Goal: Task Accomplishment & Management: Manage account settings

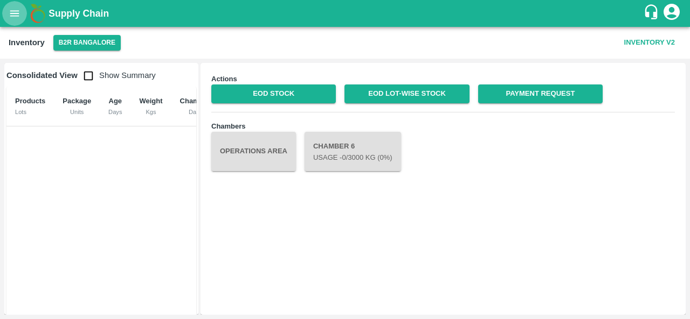
click at [19, 15] on icon "open drawer" at bounding box center [15, 14] width 12 height 12
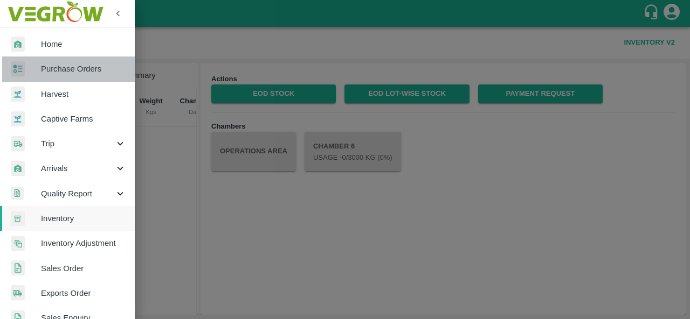
click at [87, 69] on span "Purchase Orders" at bounding box center [83, 69] width 85 height 12
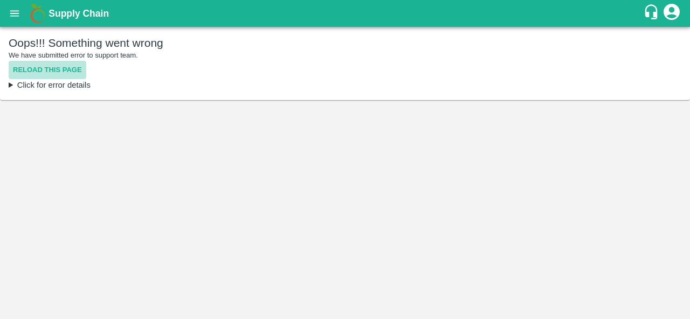
click at [63, 72] on button "Reload this page" at bounding box center [48, 70] width 78 height 19
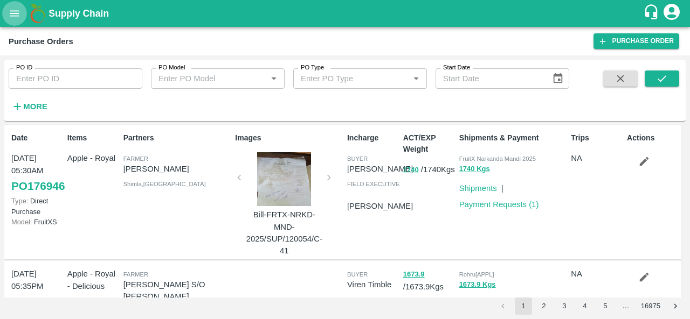
click at [18, 15] on icon "open drawer" at bounding box center [15, 14] width 12 height 12
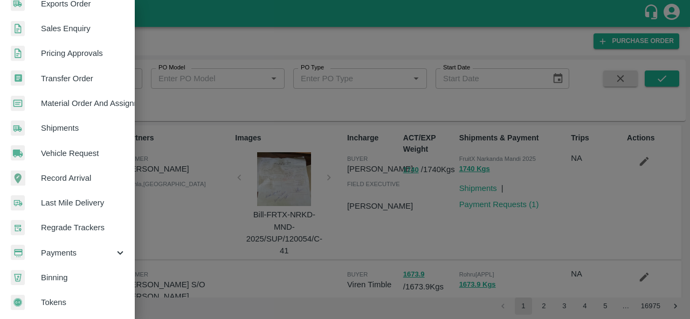
scroll to position [294, 0]
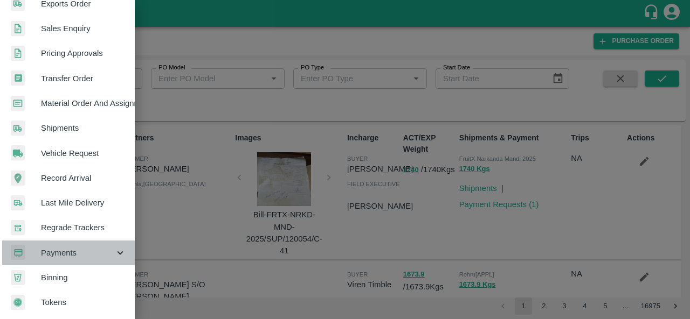
click at [86, 255] on div "Payments" at bounding box center [67, 253] width 135 height 25
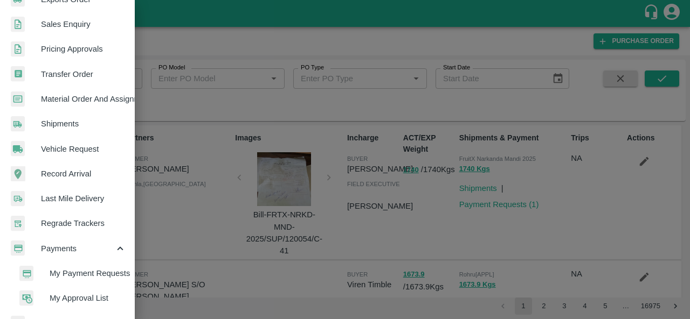
click at [83, 276] on span "My Payment Requests" at bounding box center [88, 274] width 77 height 12
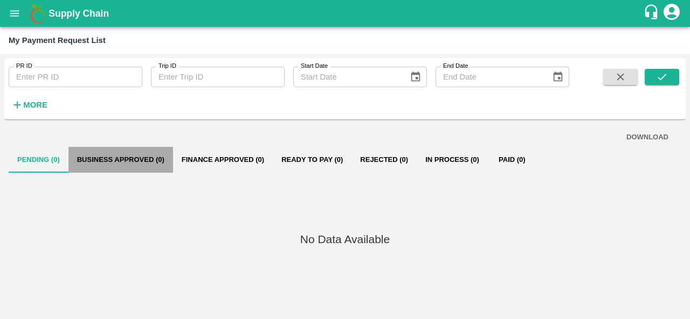
click at [117, 164] on button "Business Approved (0)" at bounding box center [120, 160] width 105 height 26
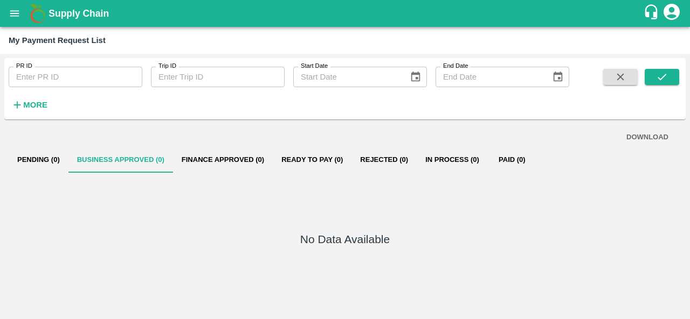
click at [215, 157] on button "Finance Approved (0)" at bounding box center [223, 160] width 100 height 26
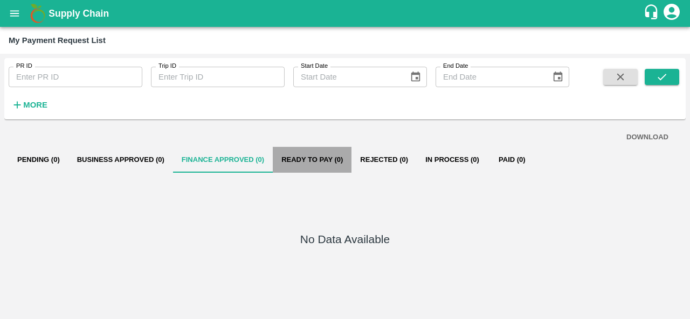
click at [310, 164] on button "Ready To Pay (0)" at bounding box center [312, 160] width 79 height 26
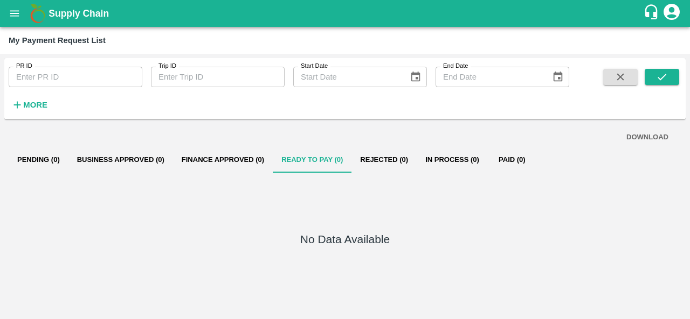
click at [390, 169] on button "Rejected (0)" at bounding box center [383, 160] width 65 height 26
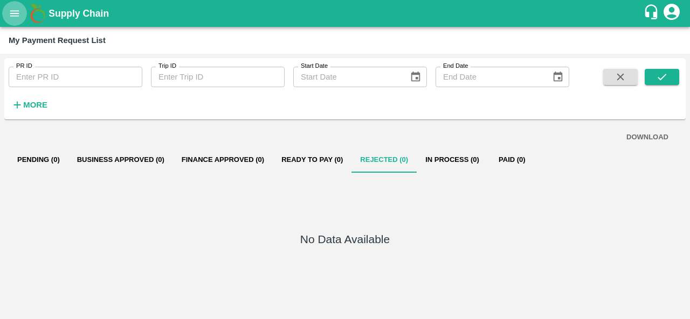
click at [14, 15] on icon "open drawer" at bounding box center [15, 14] width 12 height 12
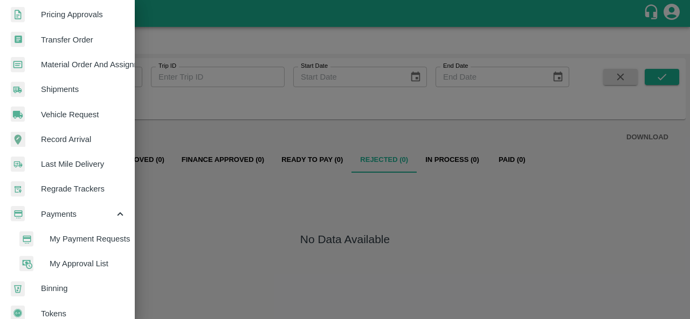
scroll to position [333, 0]
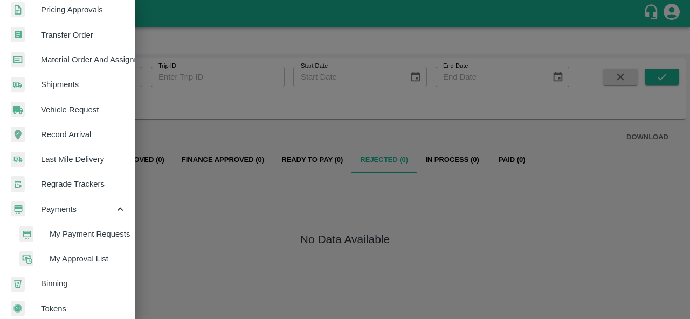
click at [182, 218] on div at bounding box center [345, 159] width 690 height 319
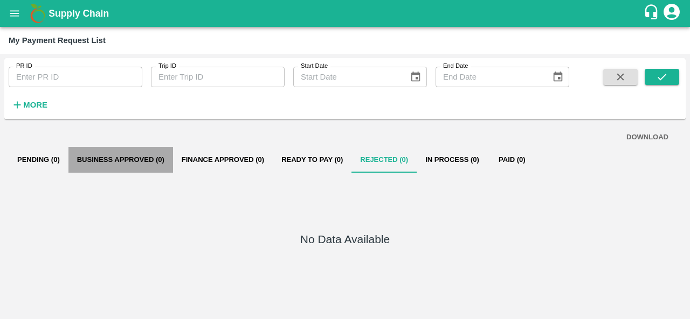
click at [91, 164] on button "Business Approved (0)" at bounding box center [120, 160] width 105 height 26
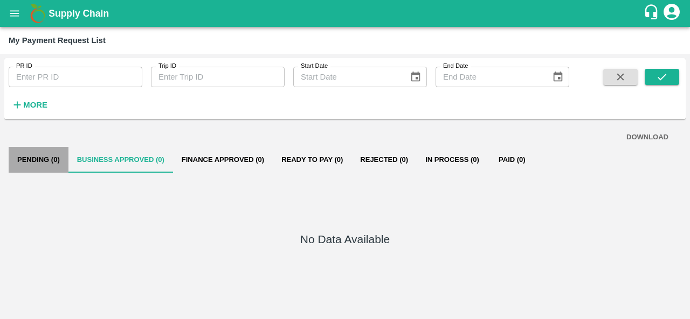
click at [40, 151] on button "Pending (0)" at bounding box center [39, 160] width 60 height 26
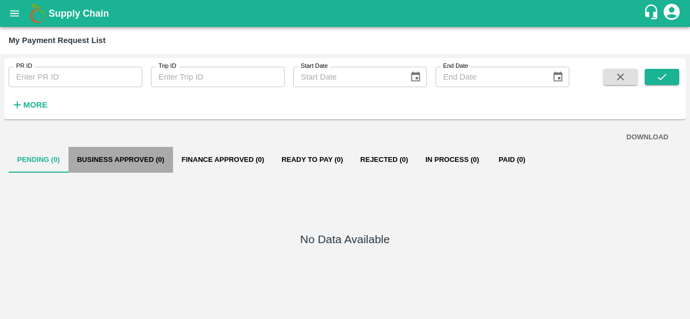
click at [101, 173] on button "Business Approved (0)" at bounding box center [120, 160] width 105 height 26
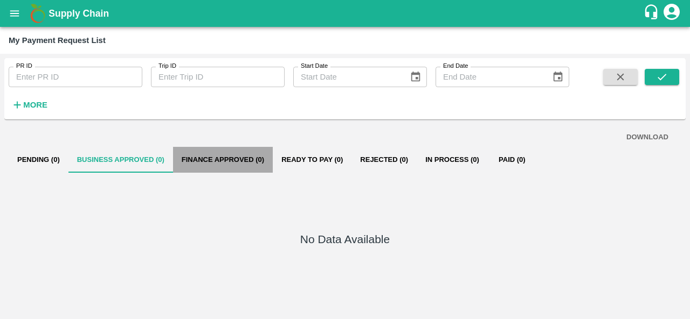
click at [195, 166] on button "Finance Approved (0)" at bounding box center [223, 160] width 100 height 26
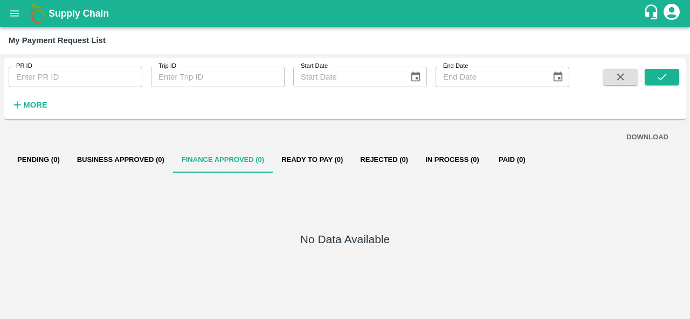
click at [676, 14] on icon "account of current user" at bounding box center [671, 12] width 16 height 16
click at [637, 58] on li "Logout" at bounding box center [661, 57] width 83 height 18
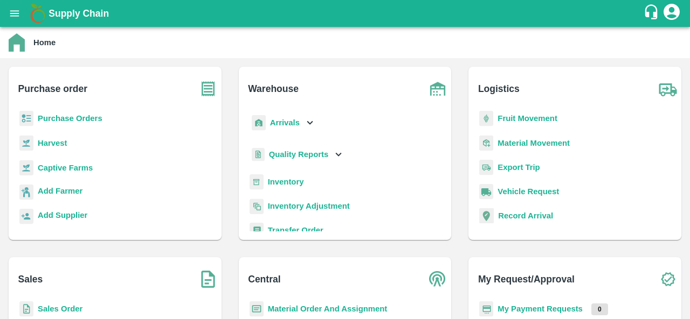
click at [92, 122] on b "Purchase Orders" at bounding box center [70, 118] width 65 height 9
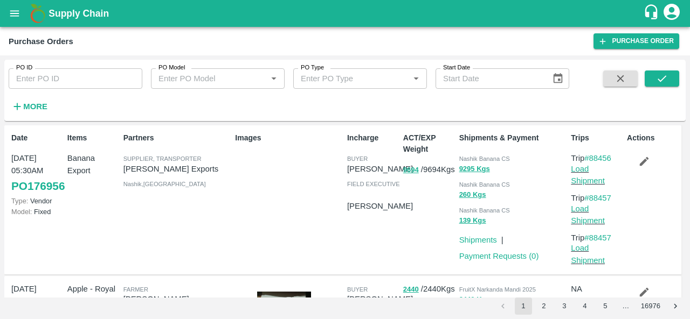
click at [270, 247] on div "Images" at bounding box center [287, 200] width 112 height 144
click at [14, 12] on icon "open drawer" at bounding box center [15, 14] width 12 height 12
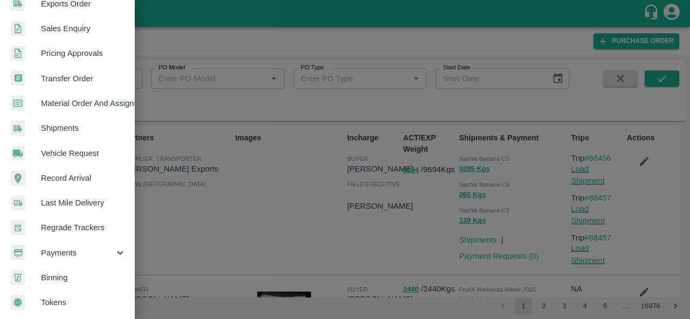
scroll to position [294, 0]
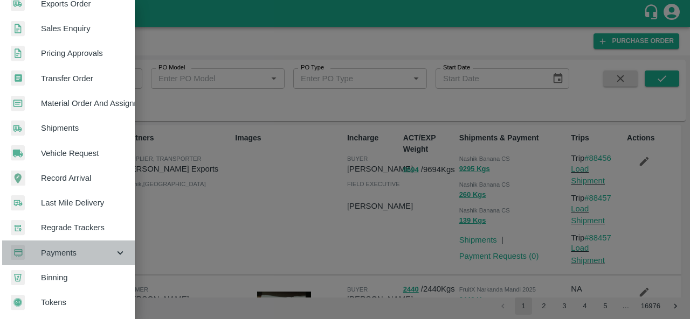
click at [75, 249] on span "Payments" at bounding box center [77, 253] width 73 height 12
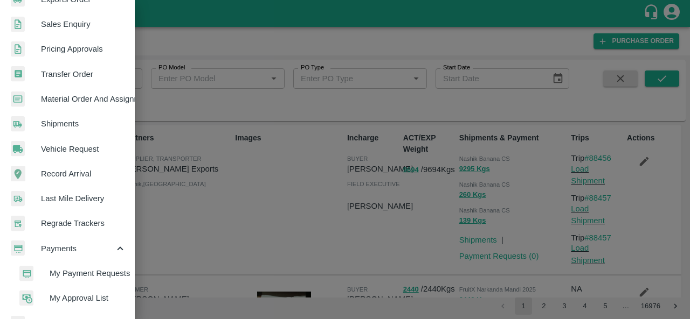
click at [75, 274] on span "My Payment Requests" at bounding box center [88, 274] width 77 height 12
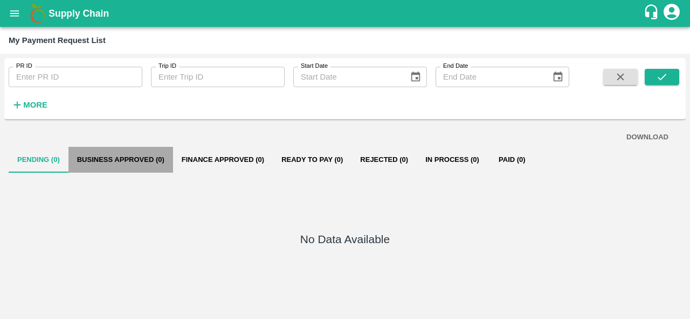
click at [141, 165] on button "Business Approved (0)" at bounding box center [120, 160] width 105 height 26
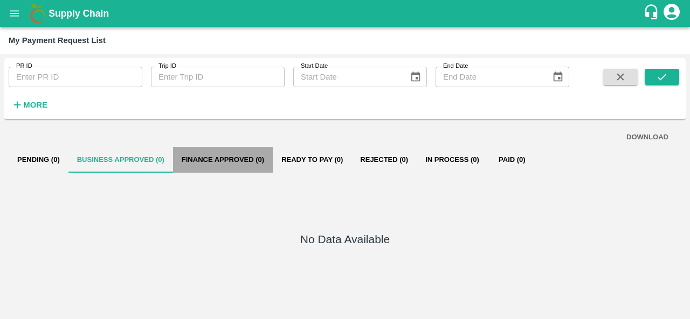
click at [221, 162] on button "Finance Approved (0)" at bounding box center [223, 160] width 100 height 26
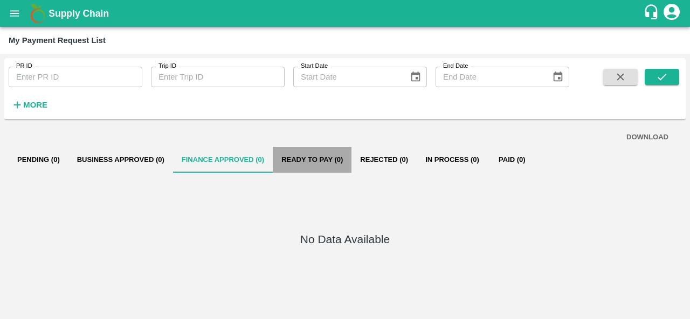
click at [302, 156] on button "Ready To Pay (0)" at bounding box center [312, 160] width 79 height 26
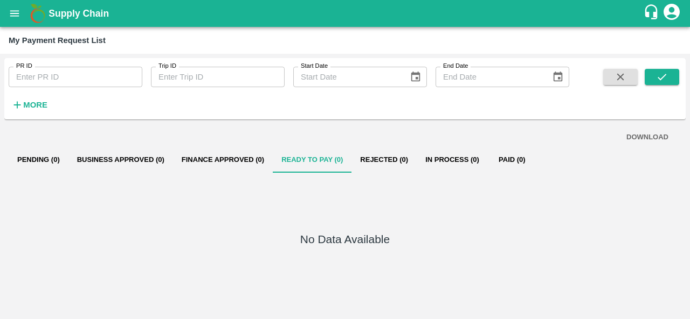
click at [559, 77] on icon "Choose date" at bounding box center [558, 77] width 12 height 12
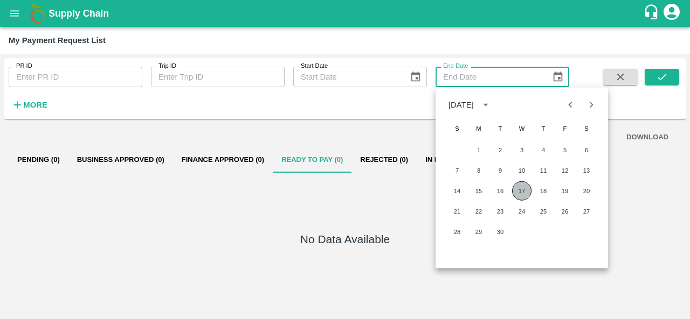
click at [518, 194] on button "17" at bounding box center [521, 191] width 19 height 19
type input "17/09/2025"
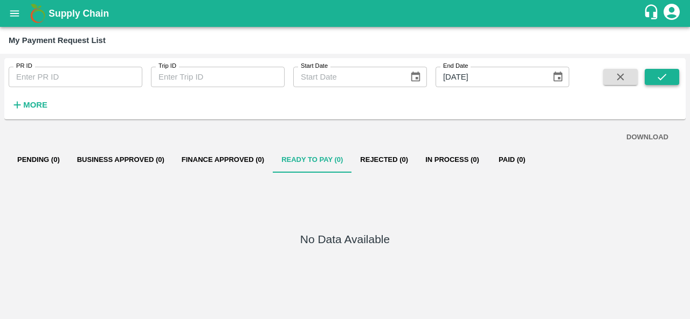
click at [665, 74] on icon "submit" at bounding box center [661, 77] width 9 height 6
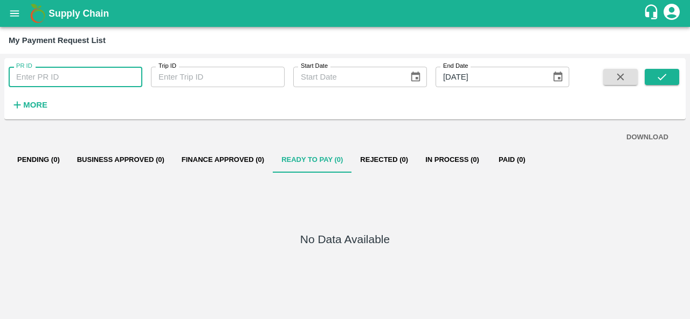
click at [60, 80] on input "PR ID" at bounding box center [76, 77] width 134 height 20
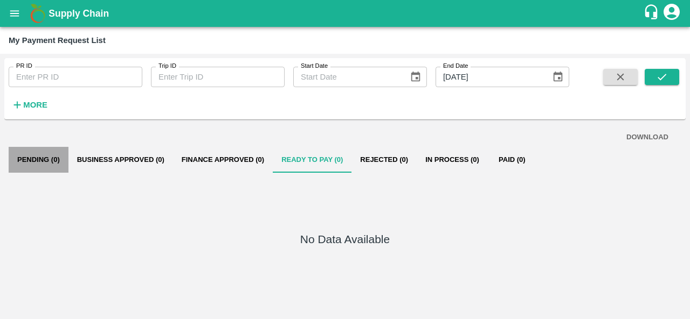
click at [39, 161] on button "Pending (0)" at bounding box center [39, 160] width 60 height 26
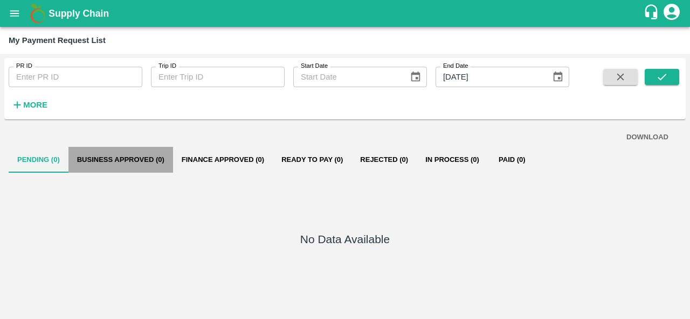
click at [100, 162] on button "Business Approved (0)" at bounding box center [120, 160] width 105 height 26
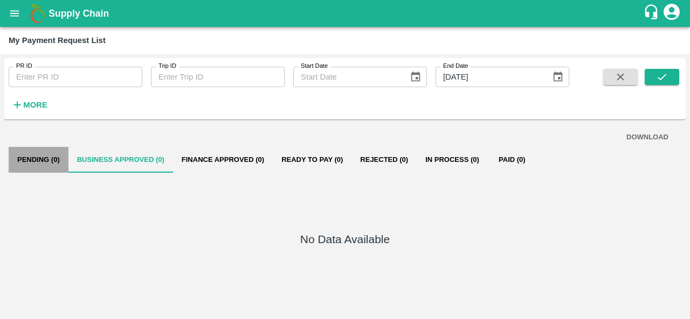
click at [32, 164] on button "Pending (0)" at bounding box center [39, 160] width 60 height 26
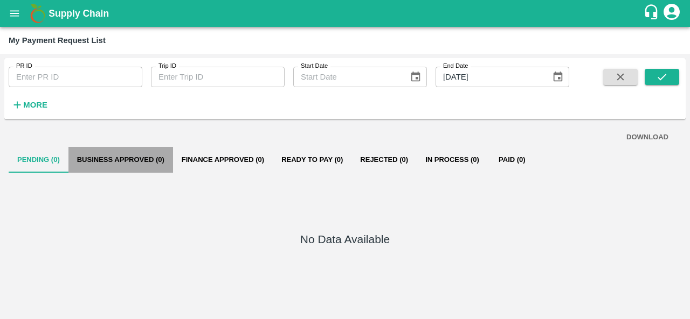
click at [107, 161] on button "Business Approved (0)" at bounding box center [120, 160] width 105 height 26
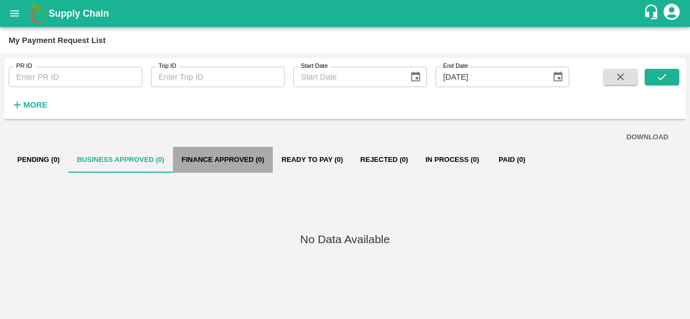
click at [203, 160] on button "Finance Approved (0)" at bounding box center [223, 160] width 100 height 26
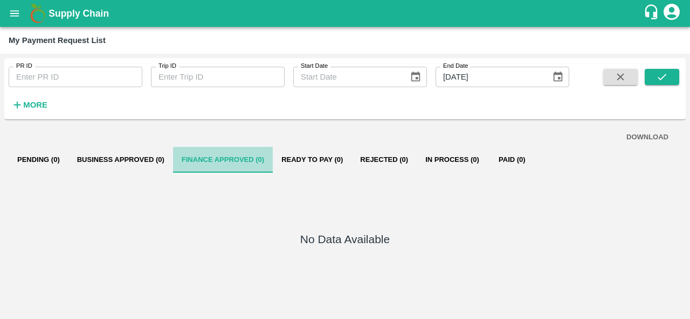
click at [234, 169] on button "Finance Approved (0)" at bounding box center [223, 160] width 100 height 26
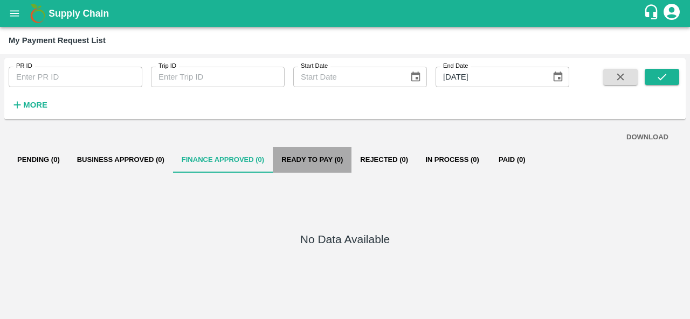
click at [292, 171] on button "Ready To Pay (0)" at bounding box center [312, 160] width 79 height 26
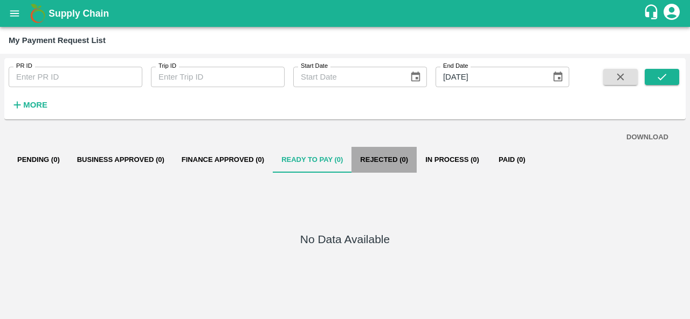
click at [365, 163] on button "Rejected (0)" at bounding box center [383, 160] width 65 height 26
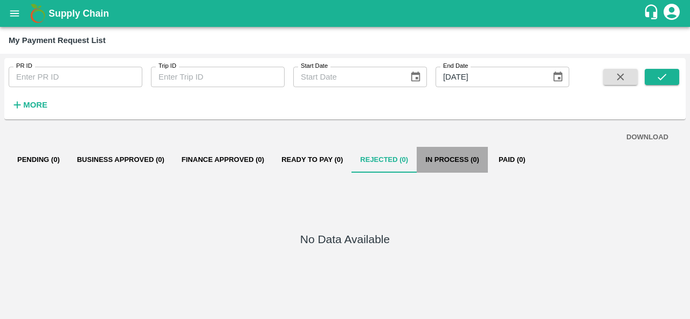
click at [464, 162] on button "In Process (0)" at bounding box center [451, 160] width 71 height 26
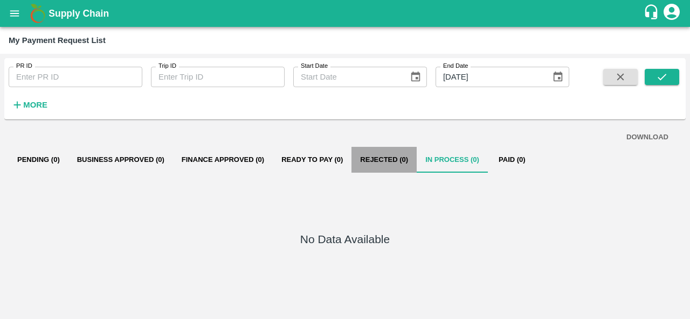
click at [397, 161] on button "Rejected (0)" at bounding box center [383, 160] width 65 height 26
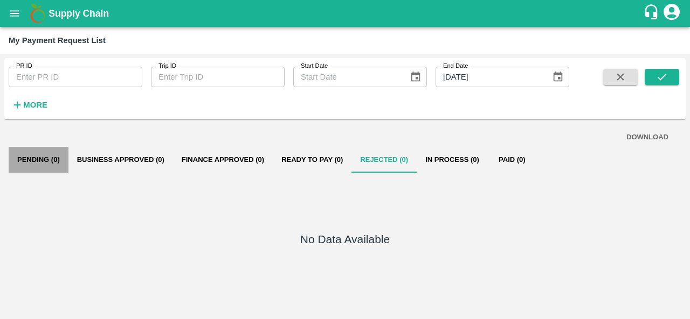
click at [25, 156] on button "Pending (0)" at bounding box center [39, 160] width 60 height 26
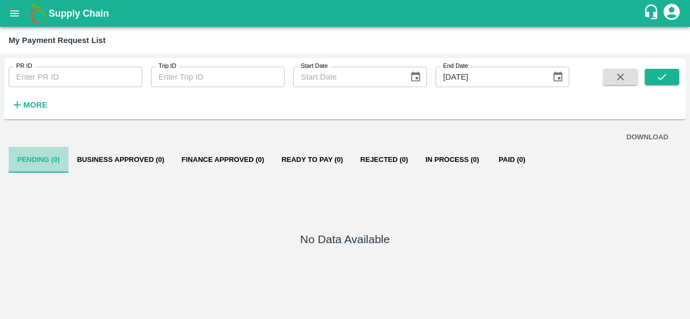
click at [36, 161] on button "Pending (0)" at bounding box center [39, 160] width 60 height 26
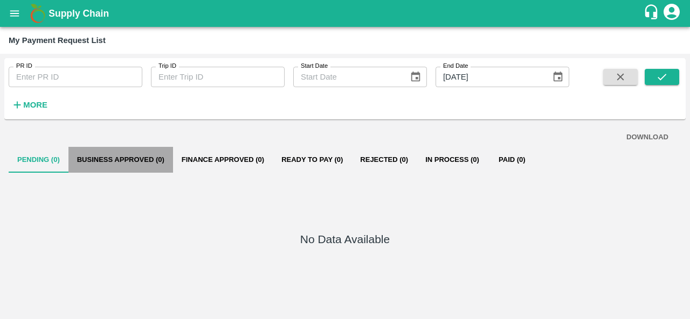
click at [100, 162] on button "Business Approved (0)" at bounding box center [120, 160] width 105 height 26
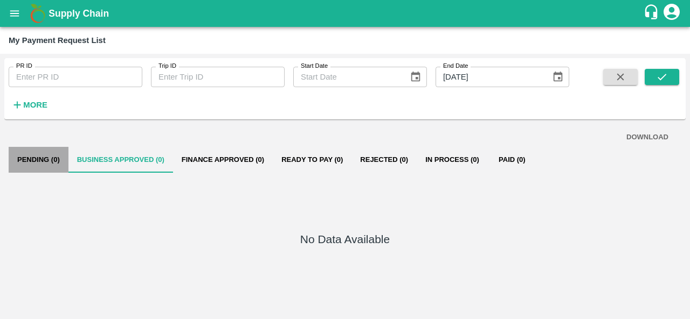
click at [25, 165] on button "Pending (0)" at bounding box center [39, 160] width 60 height 26
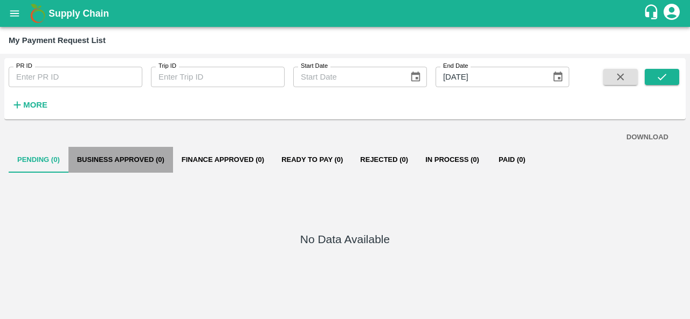
click at [119, 169] on button "Business Approved (0)" at bounding box center [120, 160] width 105 height 26
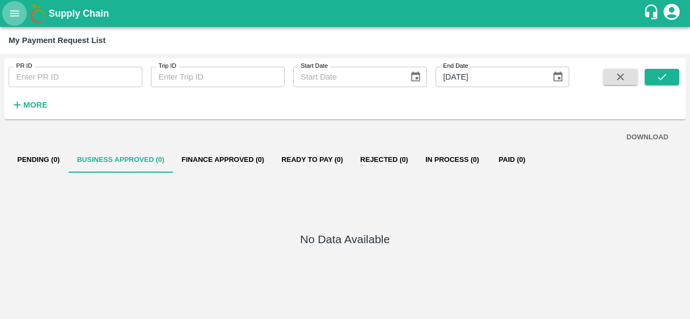
click at [12, 11] on icon "open drawer" at bounding box center [14, 13] width 9 height 6
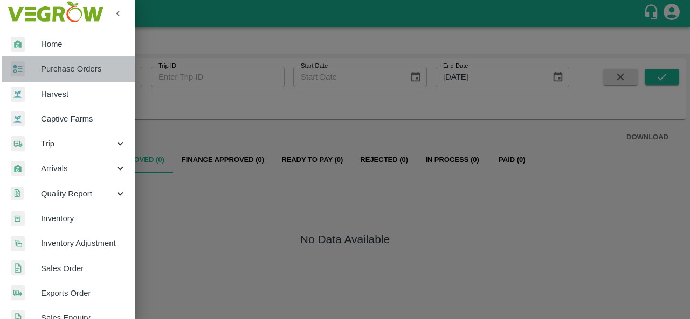
click at [89, 64] on span "Purchase Orders" at bounding box center [83, 69] width 85 height 12
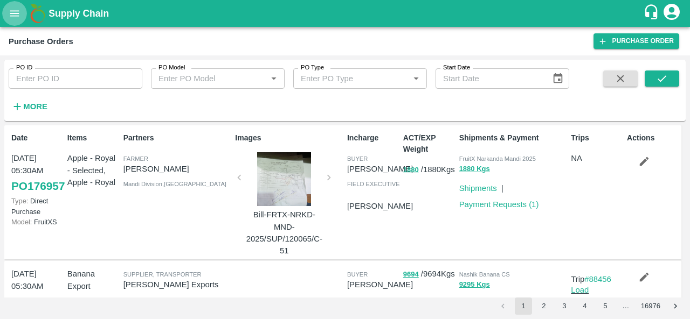
click at [14, 13] on icon "open drawer" at bounding box center [14, 13] width 9 height 6
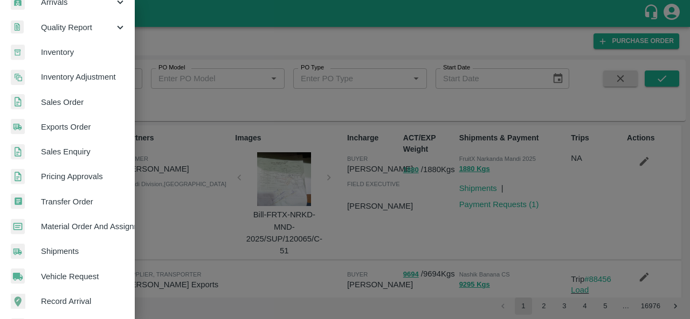
scroll to position [171, 0]
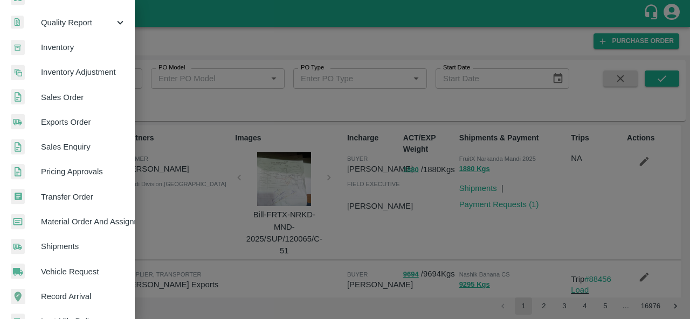
click at [157, 230] on div at bounding box center [345, 159] width 690 height 319
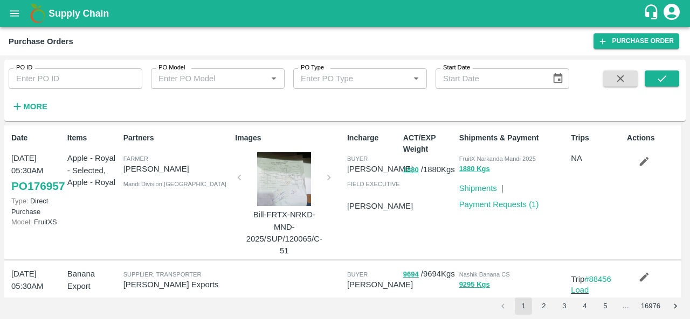
click at [157, 230] on div "Partners Farmer Kishori lal Mandi Division , Himachal Pradesh" at bounding box center [175, 192] width 112 height 129
click at [18, 18] on icon "open drawer" at bounding box center [15, 14] width 12 height 12
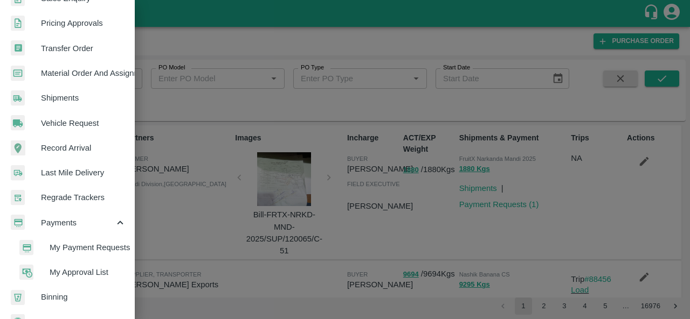
scroll to position [322, 0]
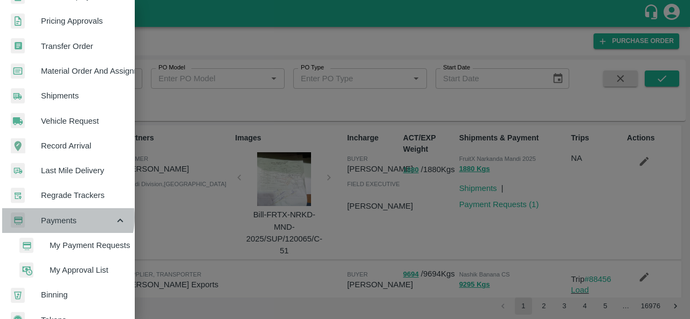
click at [60, 217] on span "Payments" at bounding box center [77, 221] width 73 height 12
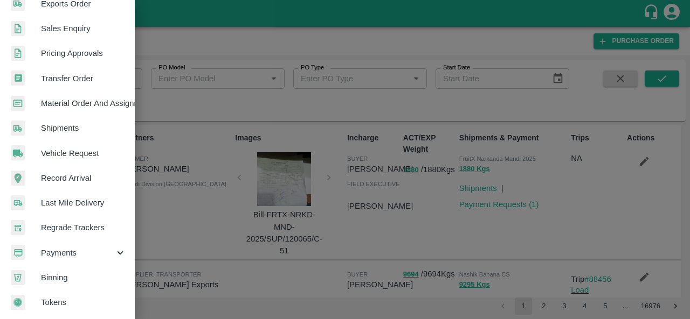
scroll to position [294, 0]
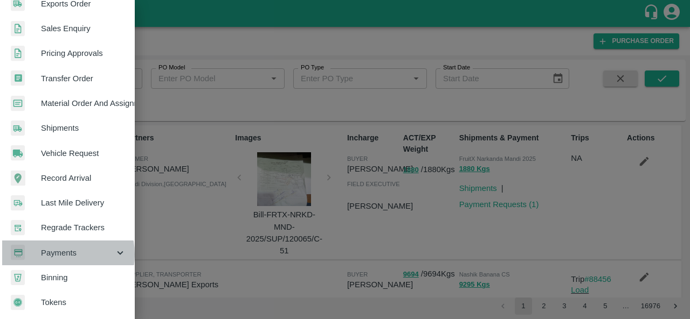
click at [55, 250] on span "Payments" at bounding box center [77, 253] width 73 height 12
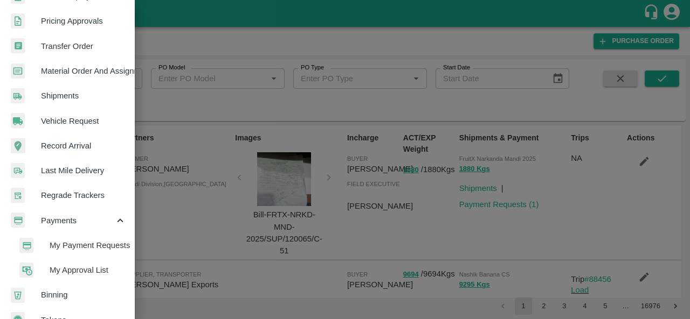
click at [86, 274] on span "My Approval List" at bounding box center [88, 271] width 77 height 12
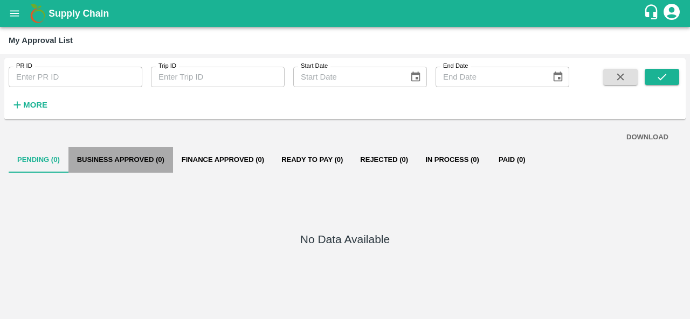
click at [125, 156] on button "Business Approved (0)" at bounding box center [120, 160] width 105 height 26
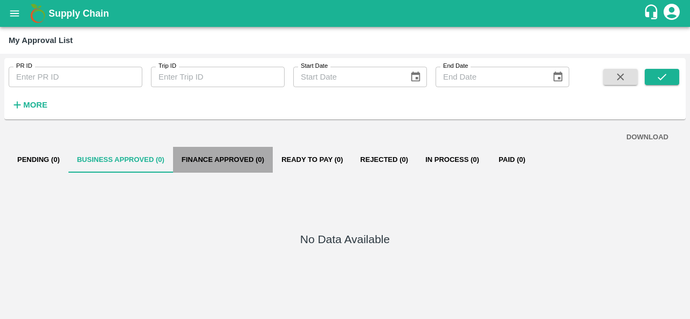
click at [194, 154] on button "Finance Approved (0)" at bounding box center [223, 160] width 100 height 26
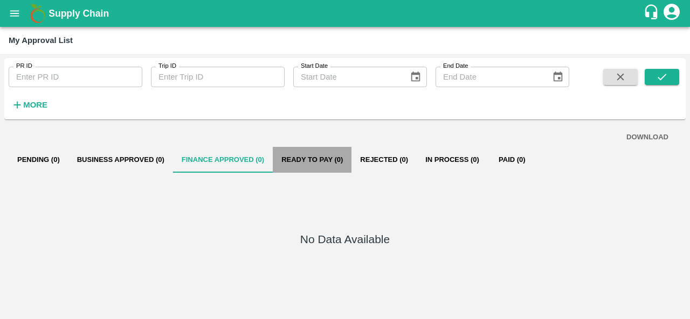
click at [334, 170] on button "Ready To Pay (0)" at bounding box center [312, 160] width 79 height 26
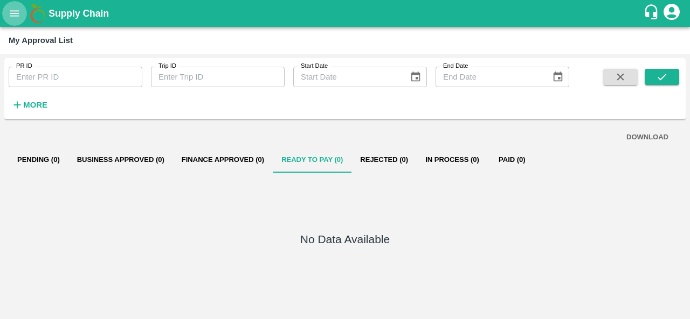
click at [15, 14] on icon "open drawer" at bounding box center [15, 14] width 12 height 12
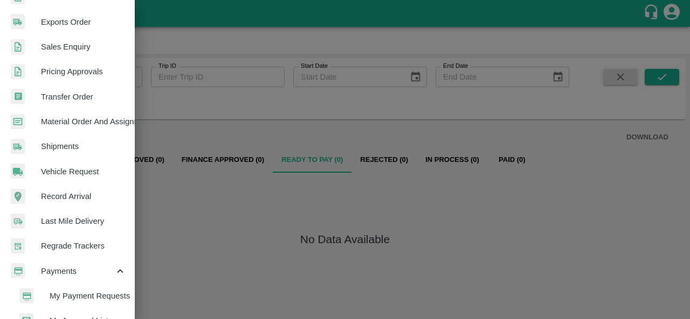
scroll to position [298, 0]
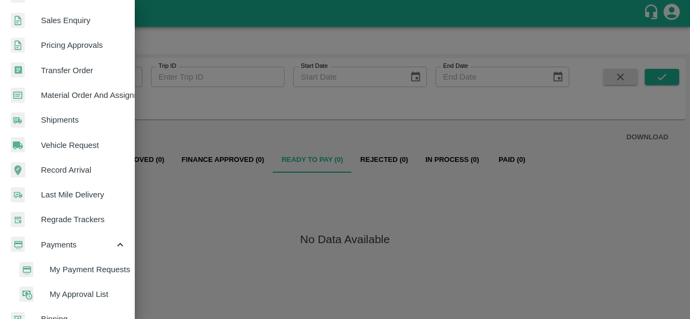
click at [87, 274] on span "My Payment Requests" at bounding box center [88, 270] width 77 height 12
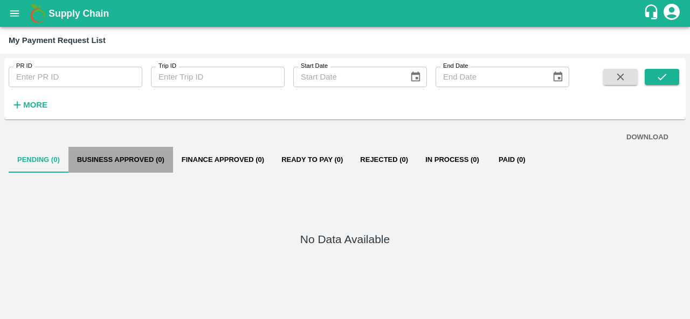
click at [119, 164] on button "Business Approved (0)" at bounding box center [120, 160] width 105 height 26
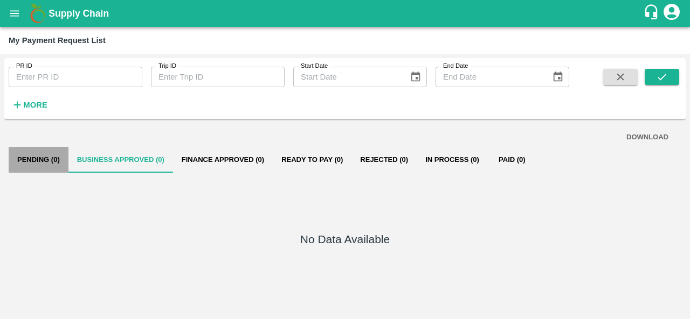
click at [42, 157] on button "Pending (0)" at bounding box center [39, 160] width 60 height 26
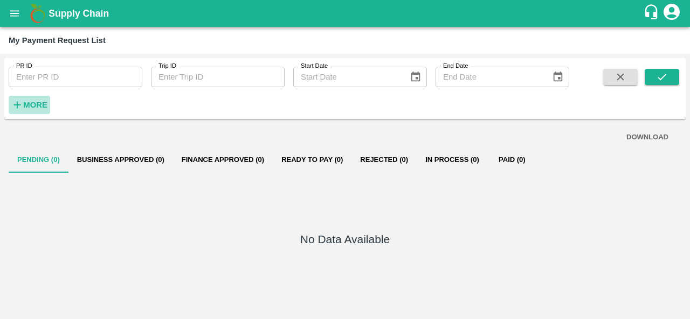
click at [36, 105] on strong "More" at bounding box center [35, 105] width 24 height 9
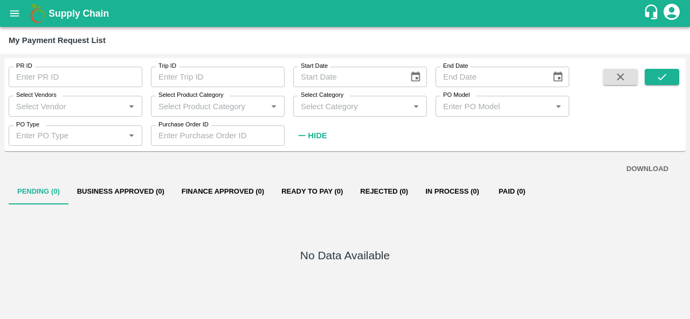
click at [17, 9] on icon "open drawer" at bounding box center [15, 14] width 12 height 12
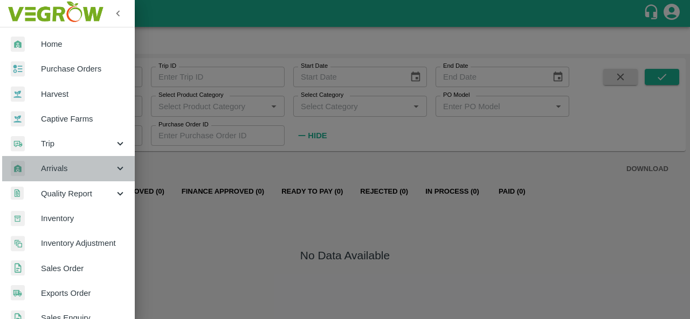
click at [79, 171] on span "Arrivals" at bounding box center [77, 169] width 73 height 12
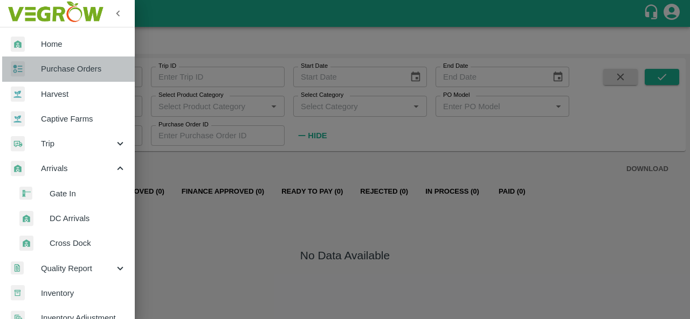
click at [87, 74] on span "Purchase Orders" at bounding box center [83, 69] width 85 height 12
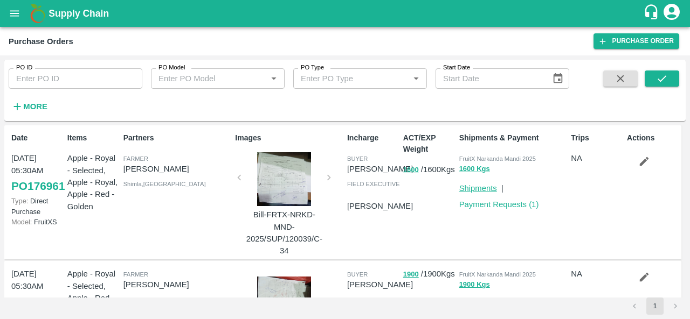
click at [478, 186] on link "Shipments" at bounding box center [478, 188] width 38 height 9
click at [412, 172] on button "1600" at bounding box center [411, 170] width 16 height 12
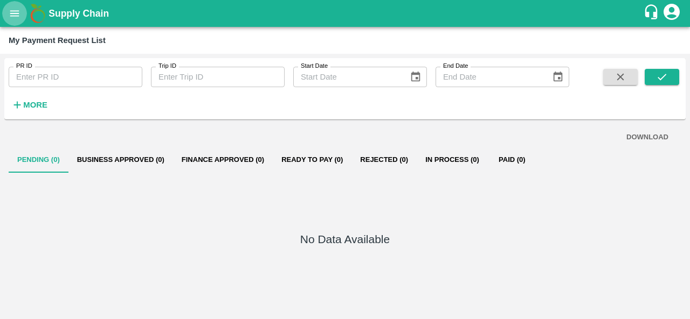
click at [11, 12] on icon "open drawer" at bounding box center [15, 14] width 12 height 12
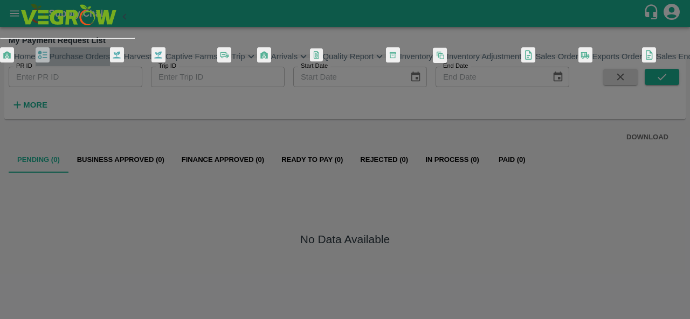
click at [87, 61] on span "Purchase Orders" at bounding box center [80, 56] width 60 height 9
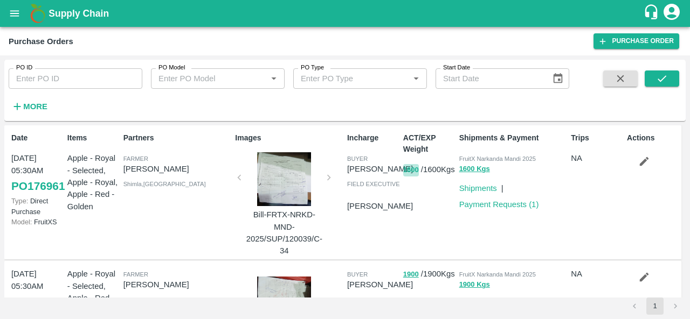
click at [412, 173] on button "1600" at bounding box center [411, 170] width 16 height 12
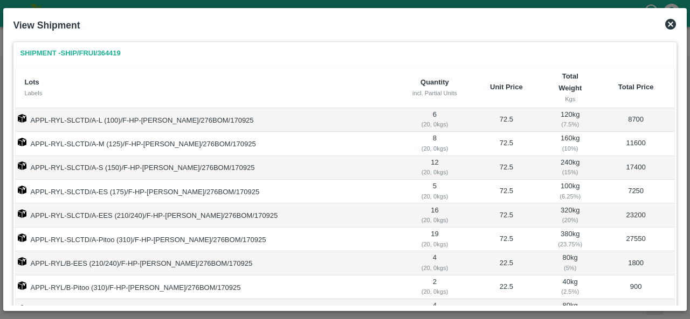
click at [364, 180] on td "APPL-RYL-SLCTD/A-ES (175)/F-HP-[PERSON_NAME]/276BOM/170925" at bounding box center [208, 192] width 384 height 24
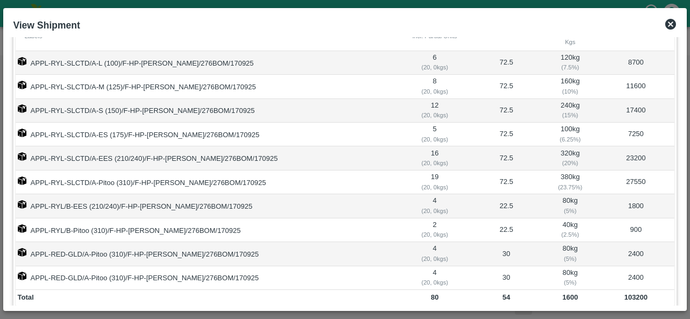
scroll to position [75, 0]
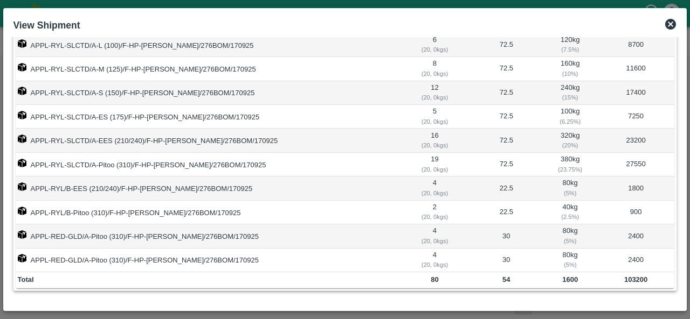
click at [669, 23] on icon at bounding box center [670, 24] width 13 height 13
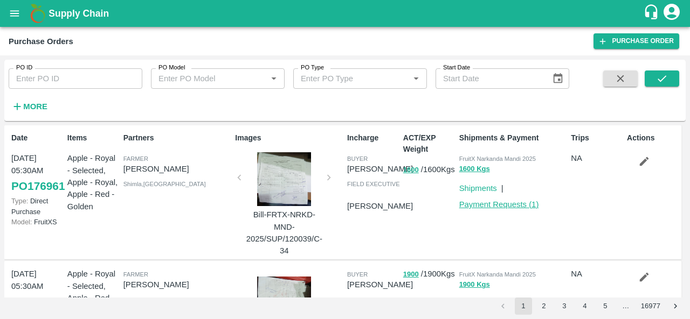
click at [479, 204] on link "Payment Requests ( 1 )" at bounding box center [499, 204] width 80 height 9
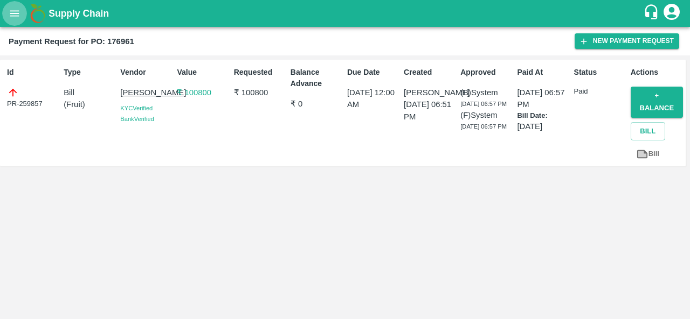
click at [13, 15] on icon "open drawer" at bounding box center [15, 14] width 12 height 12
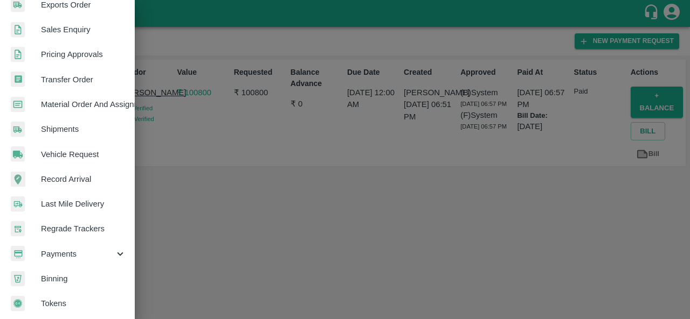
scroll to position [289, 0]
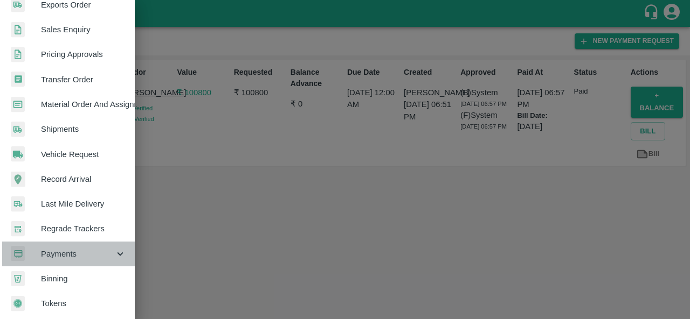
click at [75, 256] on span "Payments" at bounding box center [77, 254] width 73 height 12
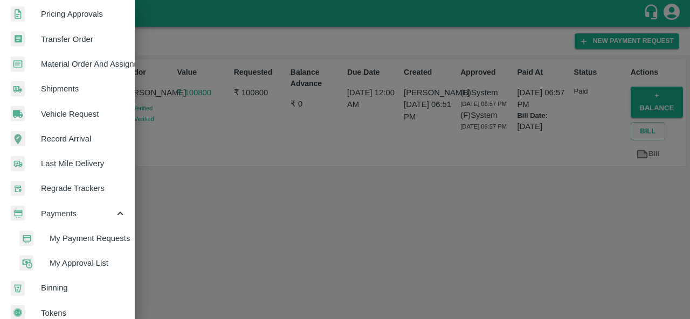
scroll to position [331, 0]
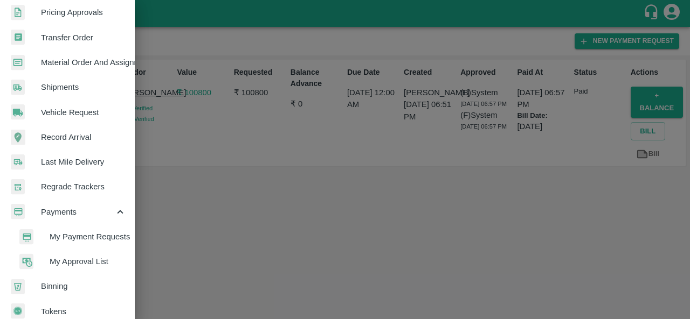
click at [94, 233] on span "My Payment Requests" at bounding box center [88, 237] width 77 height 12
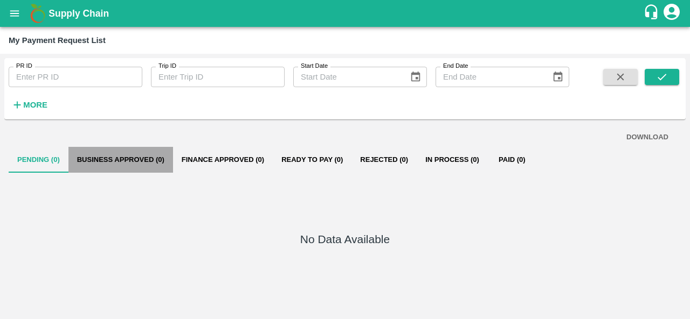
click at [109, 159] on button "Business Approved (0)" at bounding box center [120, 160] width 105 height 26
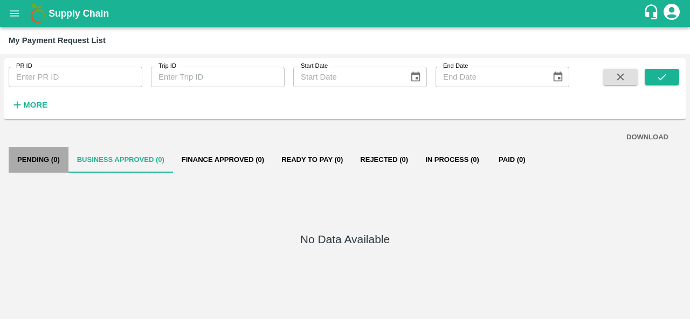
click at [34, 163] on button "Pending (0)" at bounding box center [39, 160] width 60 height 26
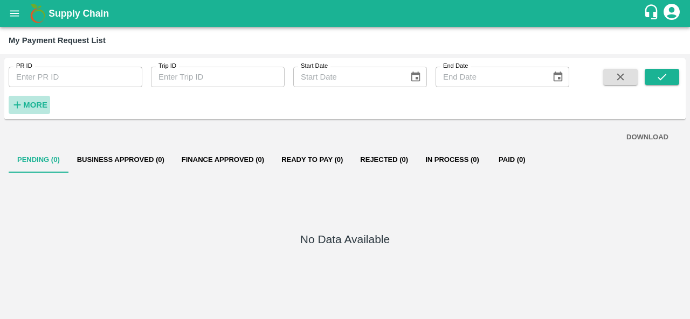
click at [37, 107] on strong "More" at bounding box center [35, 105] width 24 height 9
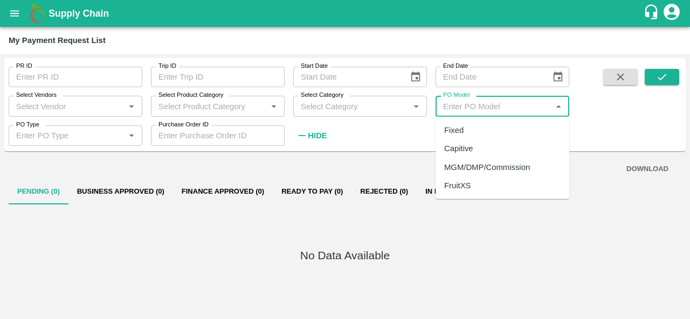
click at [465, 109] on input "PO Model" at bounding box center [493, 106] width 109 height 14
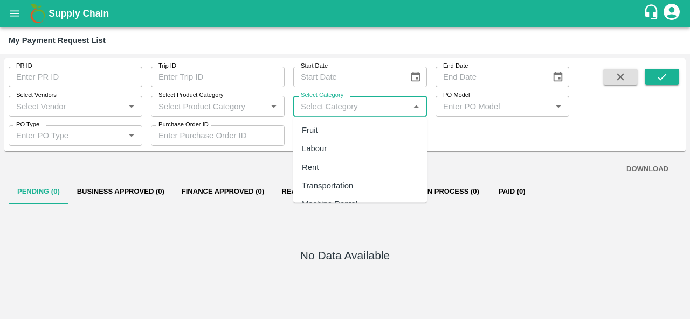
click at [397, 109] on input "Select Category" at bounding box center [350, 106] width 109 height 14
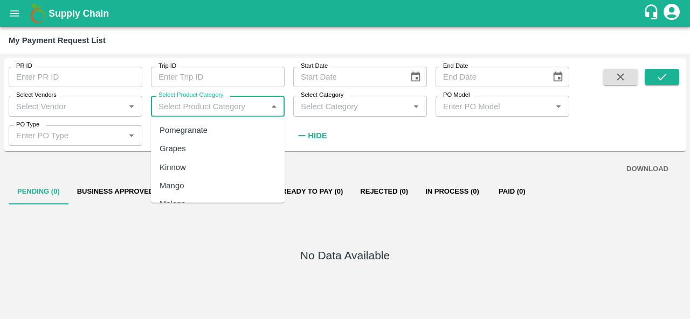
click at [220, 105] on input "Select Product Category" at bounding box center [208, 106] width 109 height 14
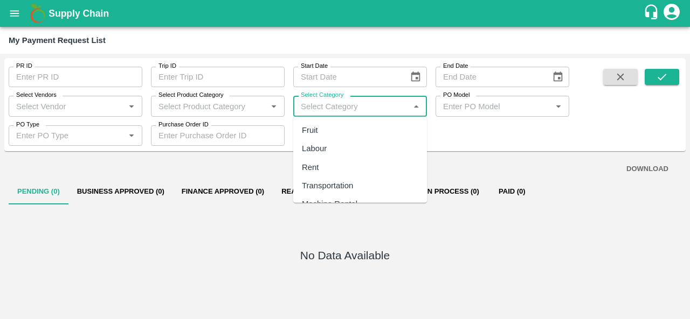
click at [329, 106] on input "Select Category" at bounding box center [350, 106] width 109 height 14
click at [221, 131] on input "Purchase Order ID" at bounding box center [218, 136] width 134 height 20
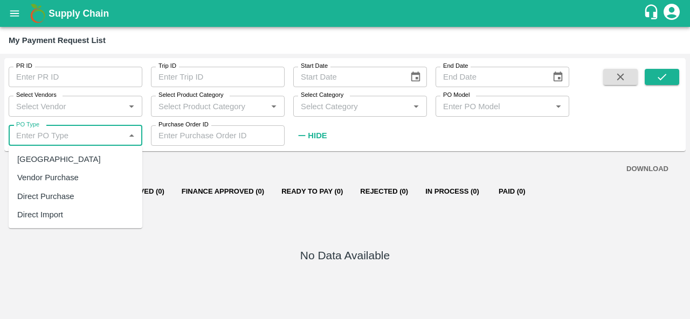
click at [80, 136] on input "PO Type" at bounding box center [66, 136] width 109 height 14
click at [400, 114] on div "Select Category   *" at bounding box center [360, 106] width 134 height 20
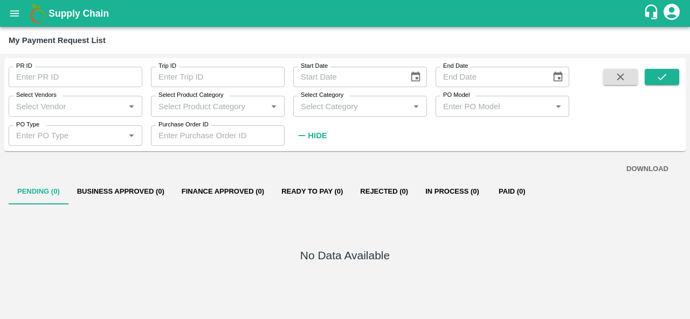
click at [462, 140] on div "PR ID PR ID Trip ID Trip ID Start Date Start Date End Date End Date Select Vend…" at bounding box center [284, 102] width 569 height 88
click at [489, 103] on input "PO Model" at bounding box center [493, 106] width 109 height 14
click at [421, 141] on div "PR ID PR ID Trip ID Trip ID Start Date Start Date End Date End Date Select Vend…" at bounding box center [284, 102] width 569 height 88
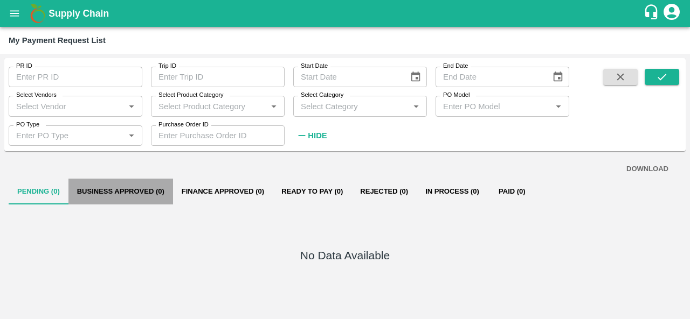
click at [95, 196] on button "Business Approved (0)" at bounding box center [120, 192] width 105 height 26
